Goal: Information Seeking & Learning: Learn about a topic

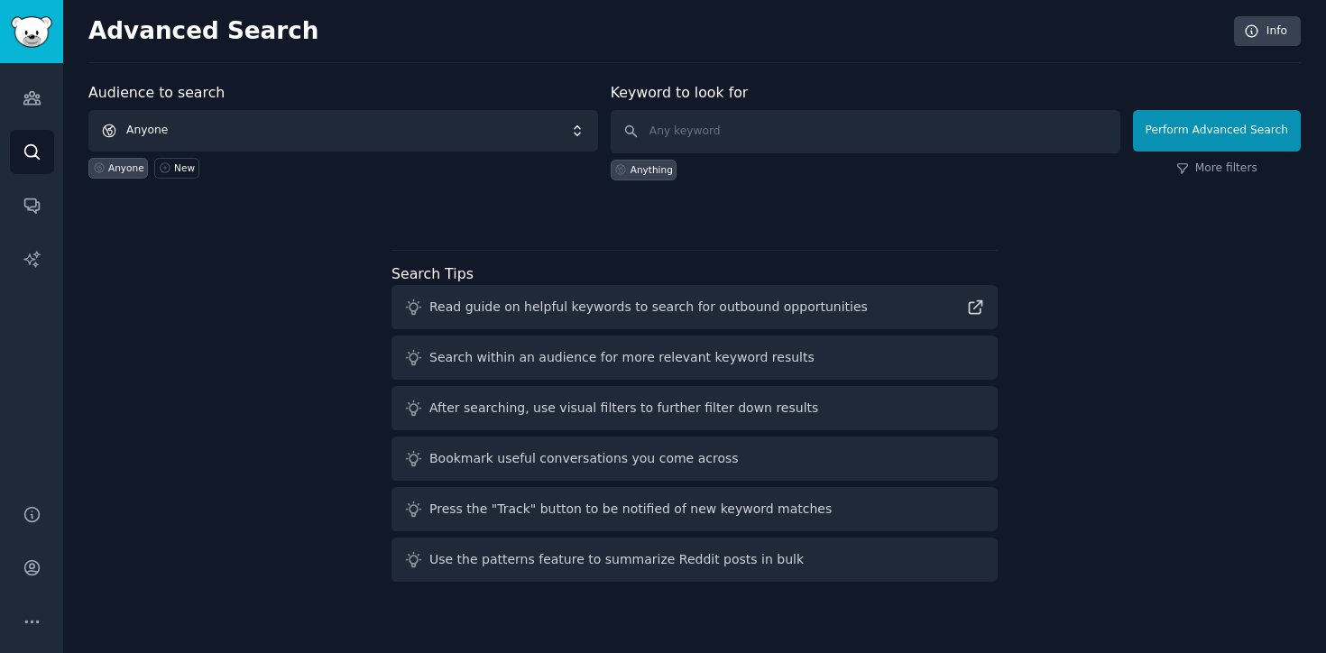
click at [420, 144] on span "Anyone" at bounding box center [343, 130] width 510 height 41
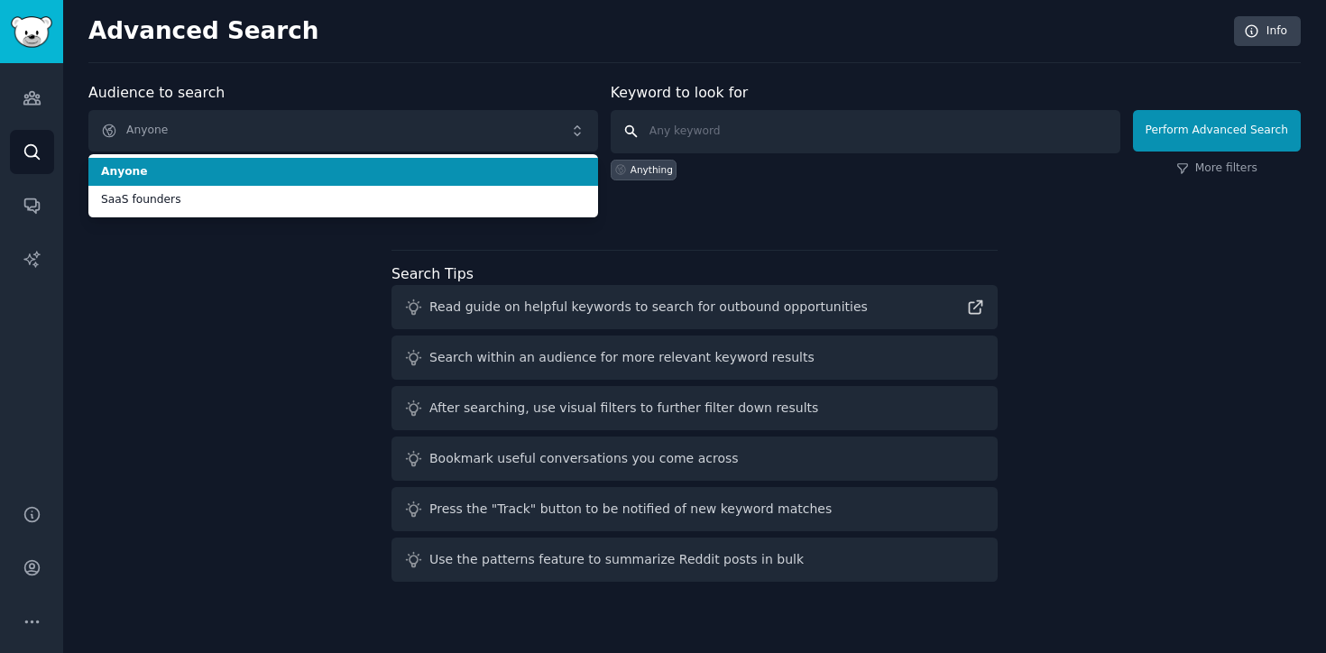
click at [753, 141] on input "text" at bounding box center [866, 131] width 510 height 43
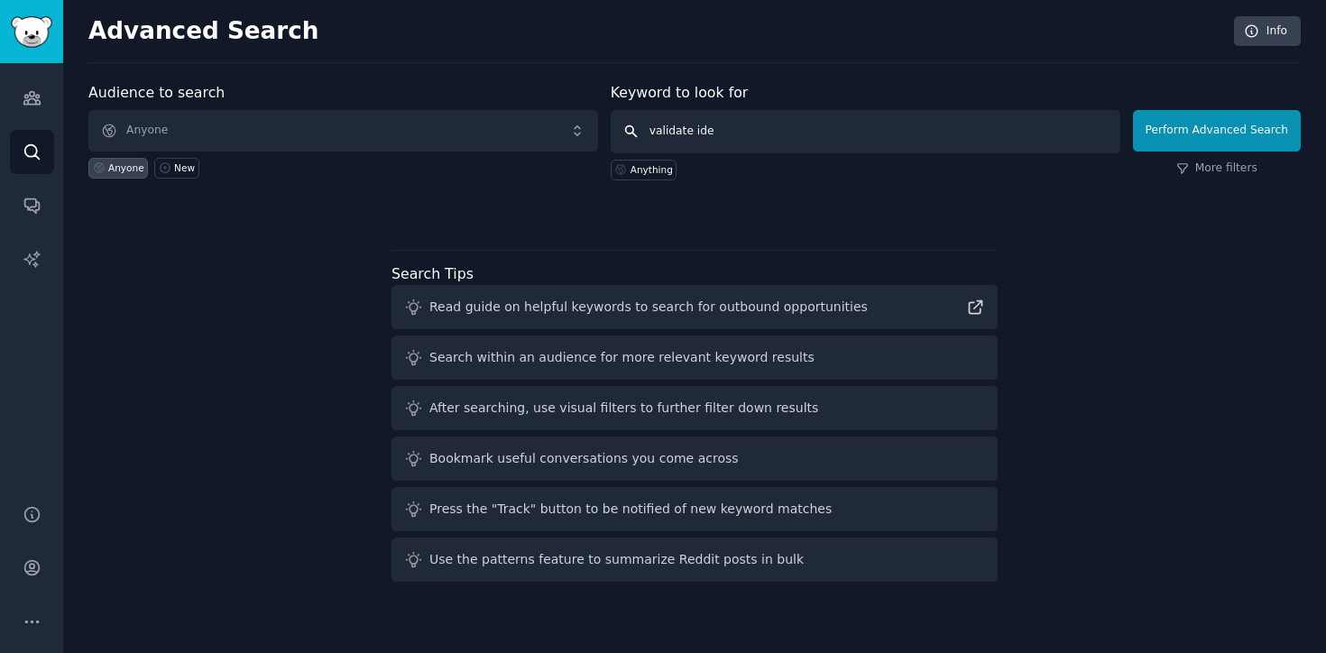
type input "validate idea"
click button "Perform Advanced Search" at bounding box center [1217, 130] width 168 height 41
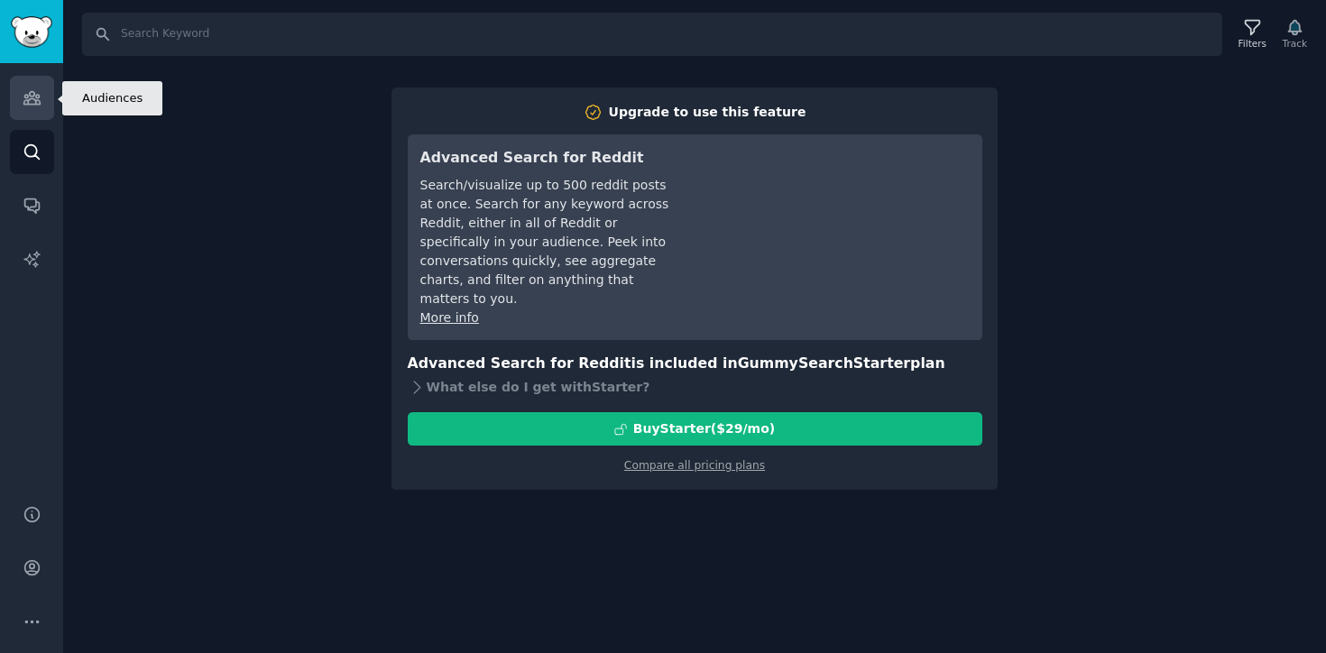
click at [40, 97] on icon "Sidebar" at bounding box center [32, 97] width 19 height 19
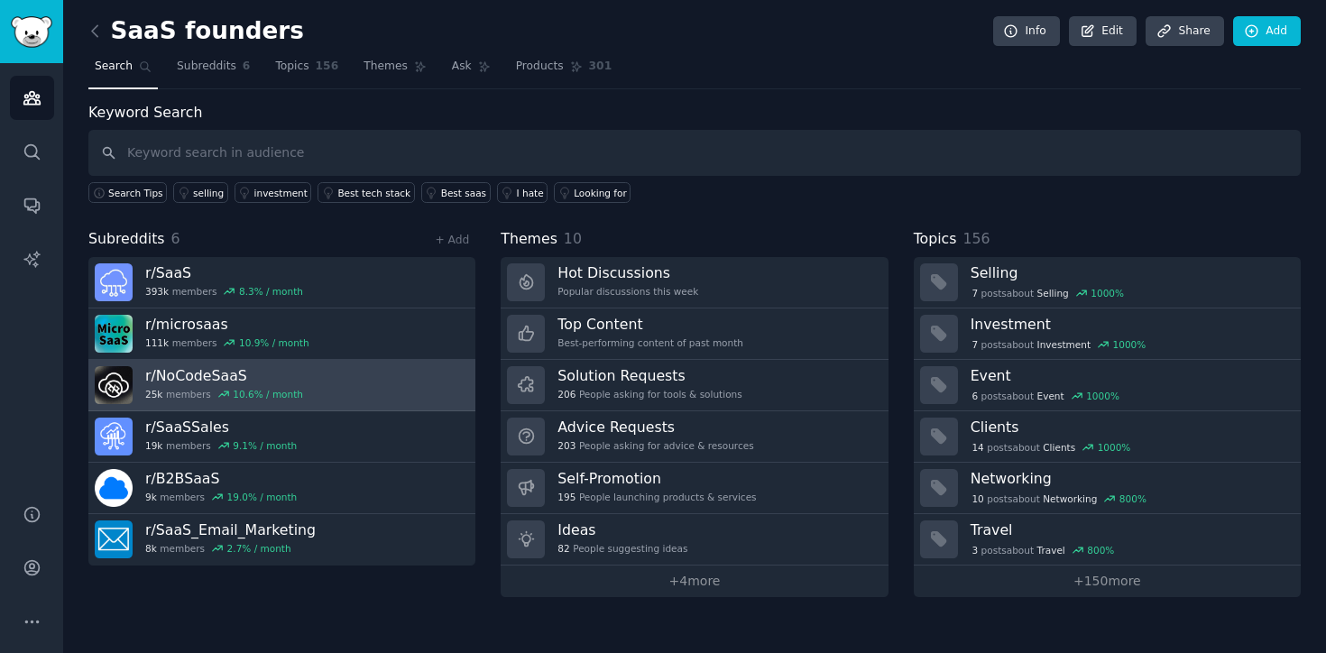
click at [336, 379] on link "r/ NoCodeSaaS 25k members 10.6 % / month" at bounding box center [281, 385] width 387 height 51
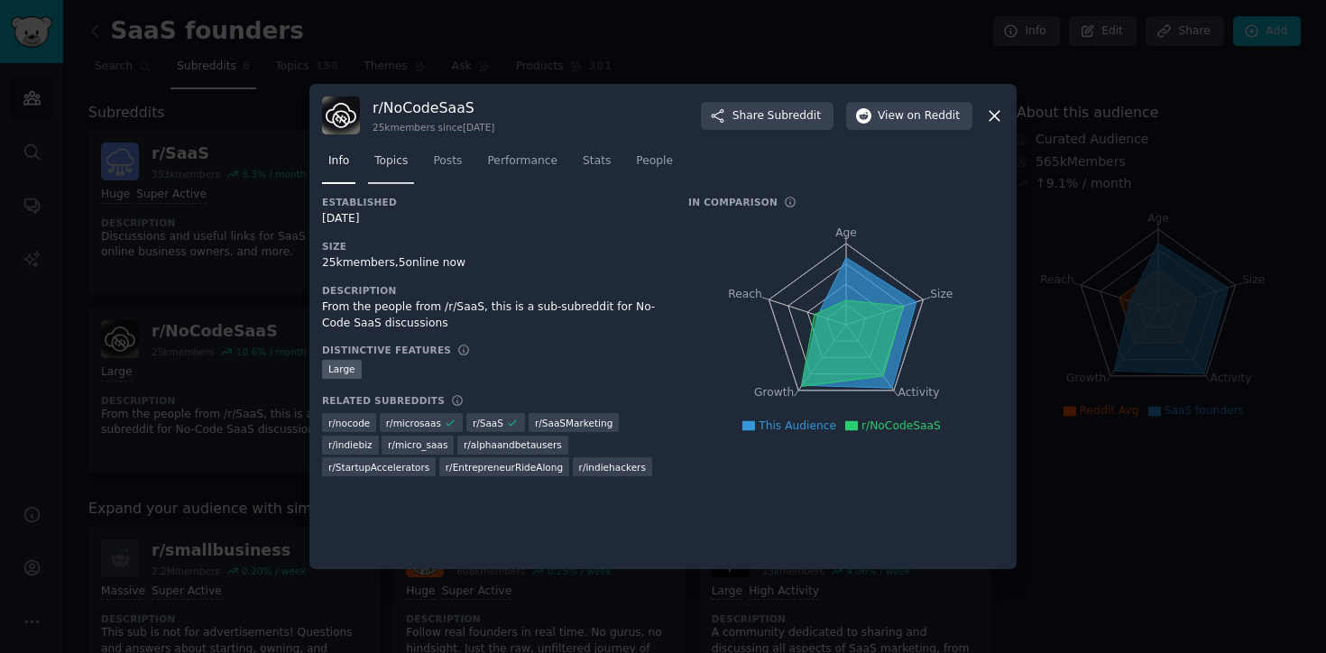
click at [379, 164] on span "Topics" at bounding box center [390, 161] width 33 height 16
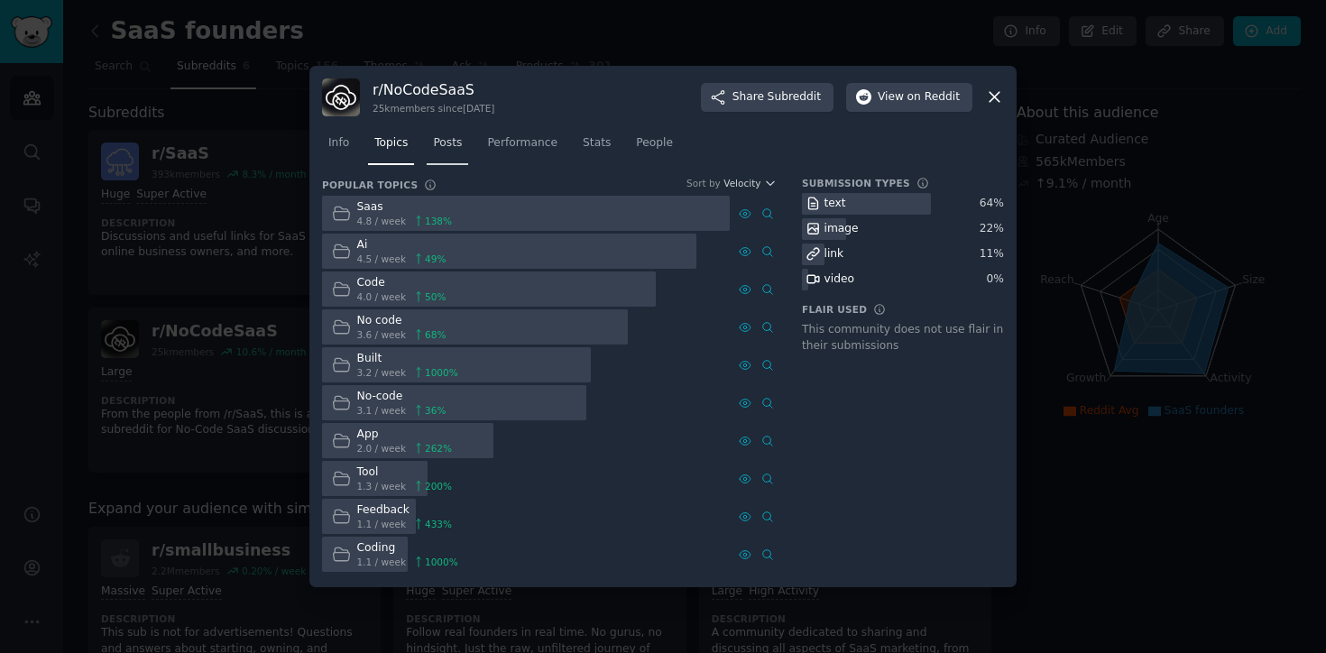
click at [457, 158] on link "Posts" at bounding box center [447, 147] width 41 height 37
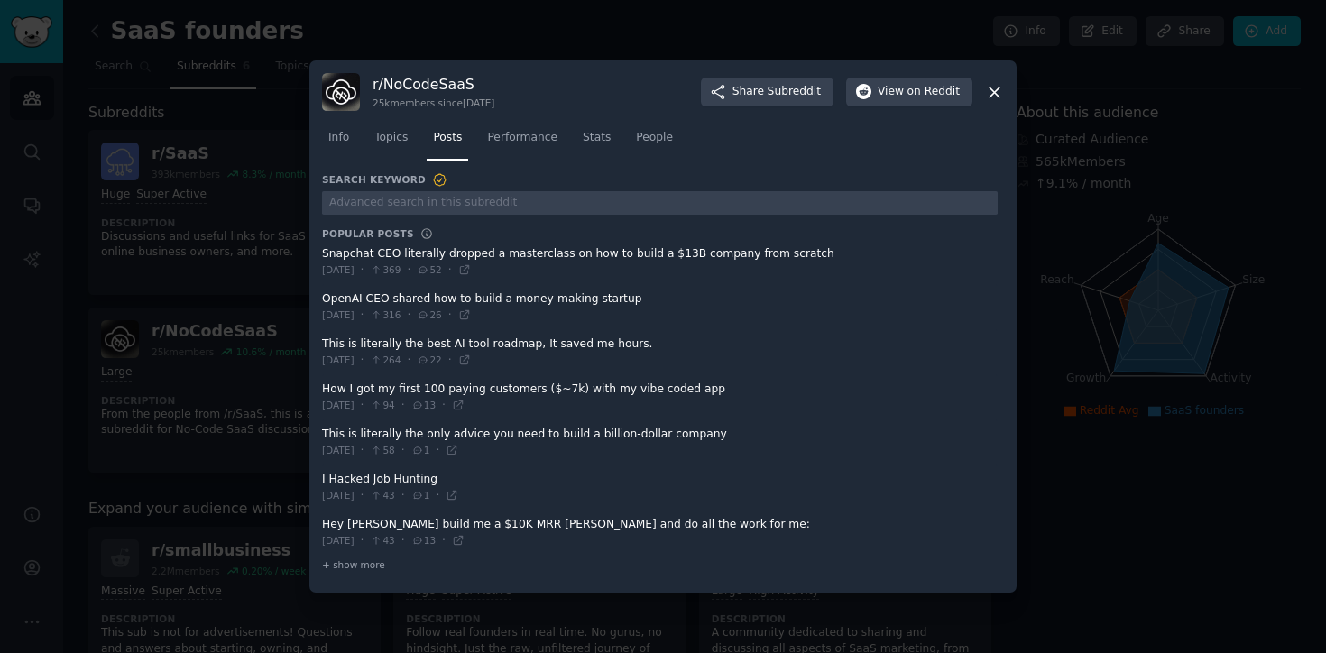
click at [472, 344] on span at bounding box center [660, 352] width 676 height 44
click at [523, 396] on span at bounding box center [660, 397] width 676 height 44
click at [552, 379] on span at bounding box center [660, 397] width 676 height 44
click at [401, 393] on span at bounding box center [660, 397] width 676 height 44
click at [558, 392] on span at bounding box center [660, 397] width 676 height 44
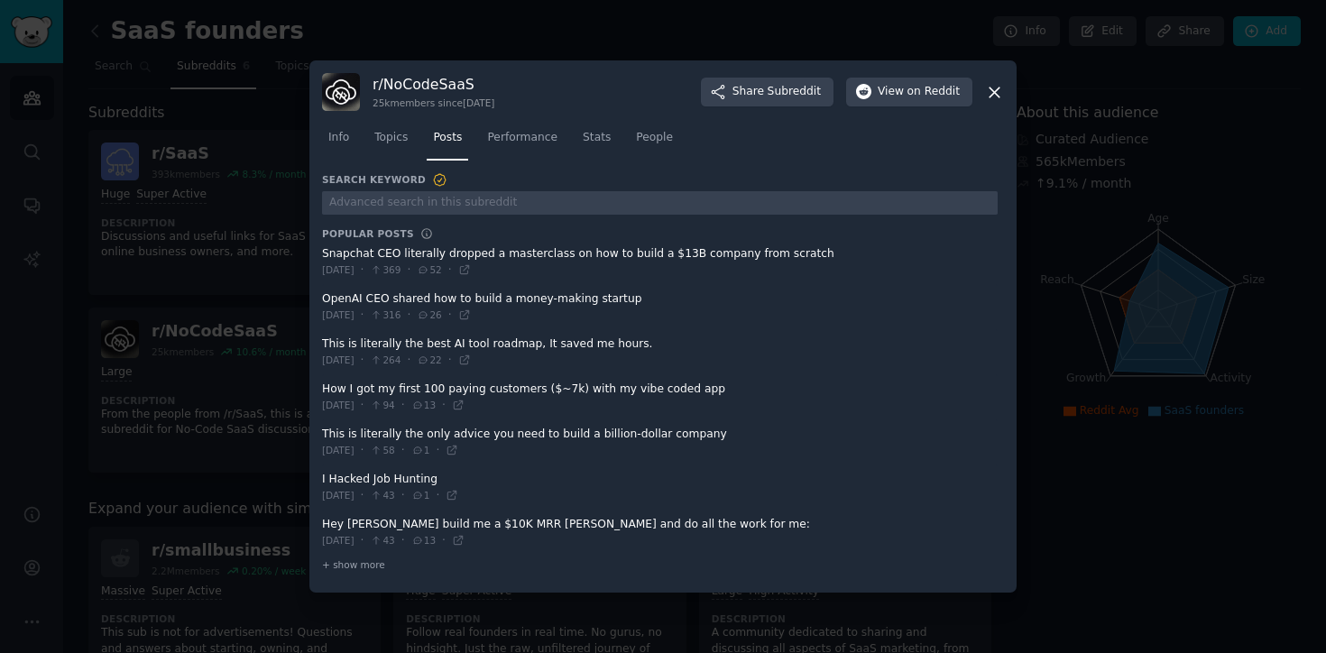
click at [558, 392] on span at bounding box center [660, 397] width 676 height 44
click at [465, 409] on icon at bounding box center [458, 405] width 13 height 13
